Goal: Task Accomplishment & Management: Manage account settings

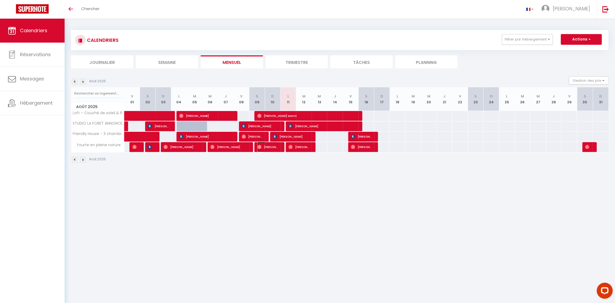
click at [270, 147] on span "Gilles Beaudouin" at bounding box center [267, 147] width 21 height 10
select select "OK"
select select "1"
select select "0"
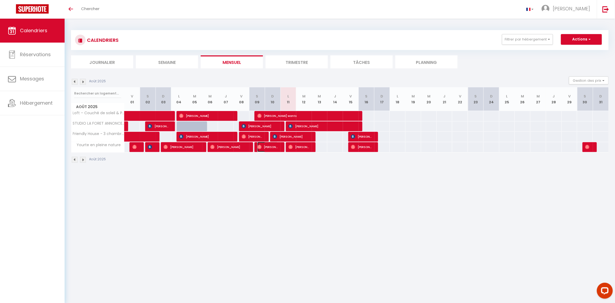
select select "1"
select select
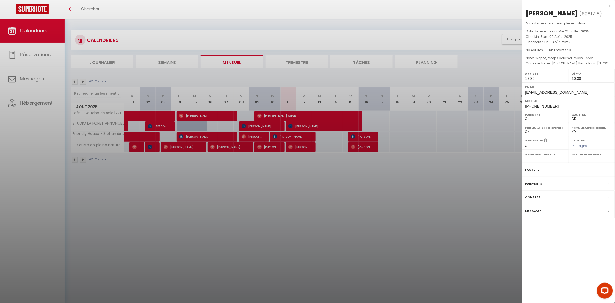
click at [541, 211] on label "Messages" at bounding box center [534, 211] width 16 height 6
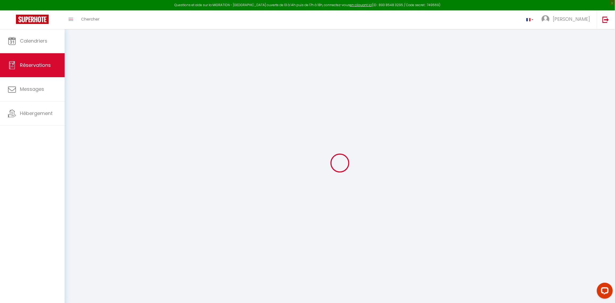
select select
checkbox input "false"
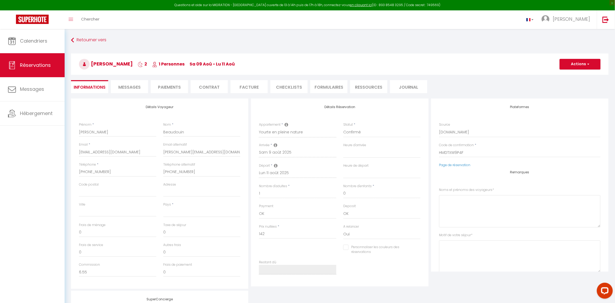
select select
checkbox input "false"
select select
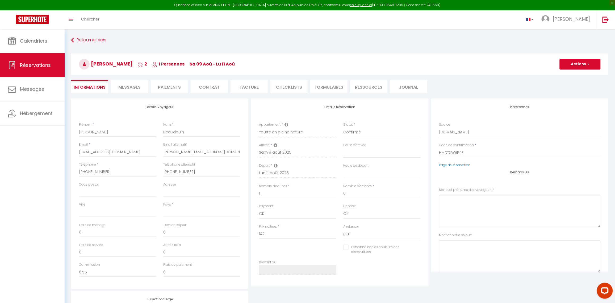
select select
checkbox input "false"
type voyageurs0 "Gilles BEAUDOUIN Beaudouin Gilles Gilles Beaudouin"
type séjour1 "Repos, temps pour soi Repos Repos"
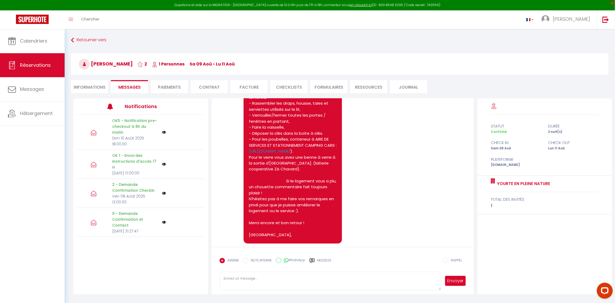
scroll to position [1263, 0]
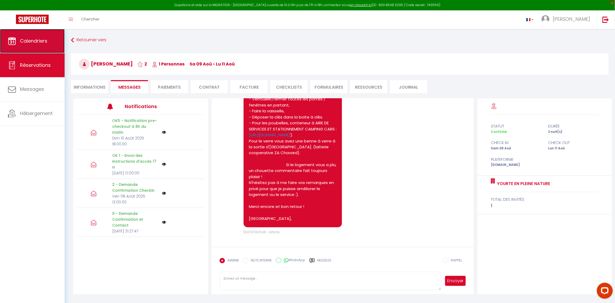
click at [47, 42] on link "Calendriers" at bounding box center [32, 41] width 65 height 24
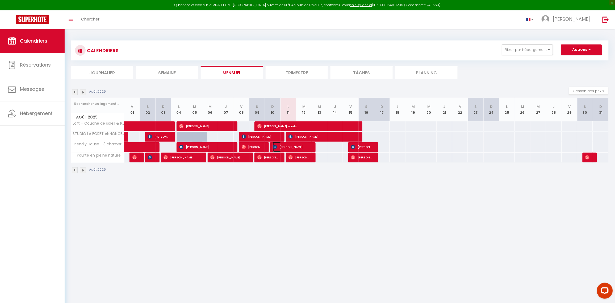
click at [295, 147] on span "[PERSON_NAME]" at bounding box center [291, 147] width 37 height 10
select select "OK"
select select "KO"
select select "1"
select select "0"
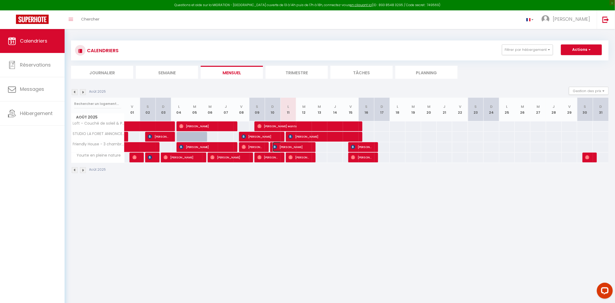
select select "1"
select select
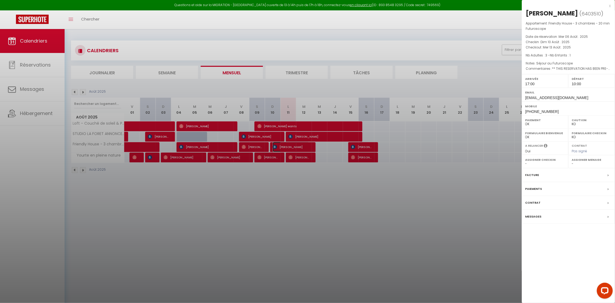
select select "38539"
click at [533, 218] on label "Messages" at bounding box center [534, 217] width 16 height 6
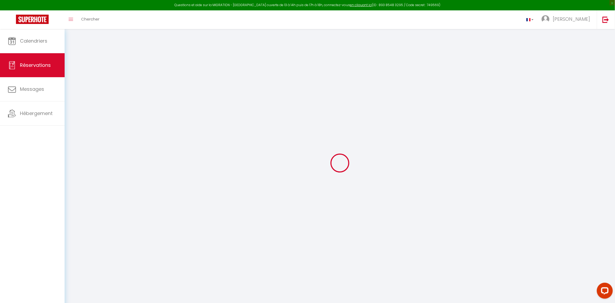
select select
checkbox input "false"
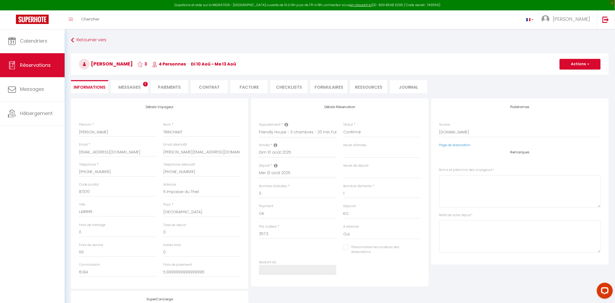
select select
checkbox input "false"
type voyageurs0 "** THIS RESERVATION HAS BEEN PRE-PAID ** Reservation has a cancellation grace p…"
type séjour1 "Séjour au Futuroscope"
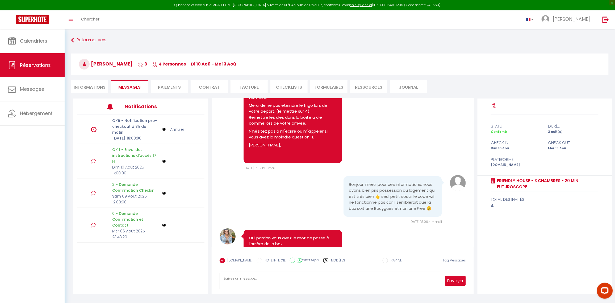
scroll to position [905, 0]
